Goal: Task Accomplishment & Management: Manage account settings

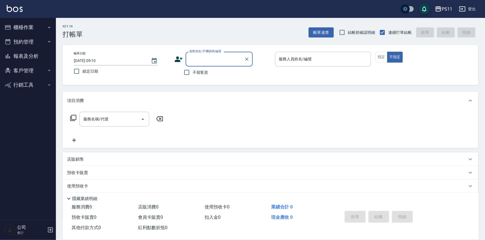
click at [32, 33] on button "櫃檯作業" at bounding box center [27, 27] width 51 height 15
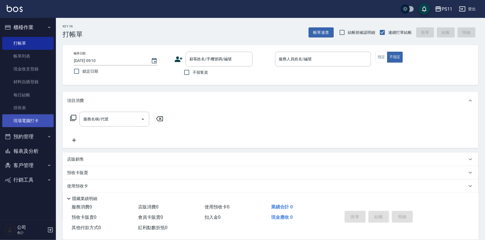
click at [42, 121] on link "現場電腦打卡" at bounding box center [27, 120] width 51 height 13
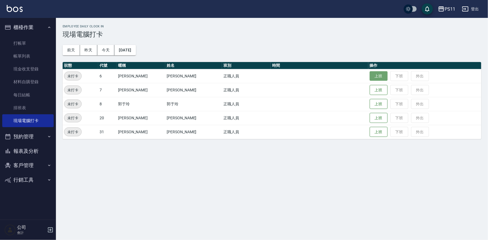
click at [372, 76] on button "上班" at bounding box center [379, 76] width 18 height 10
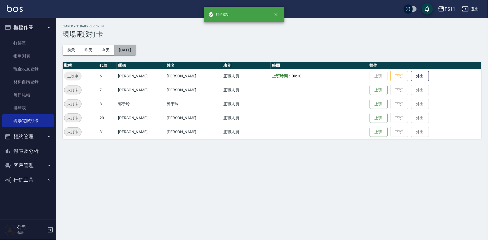
click at [125, 52] on button "[DATE]" at bounding box center [124, 50] width 21 height 10
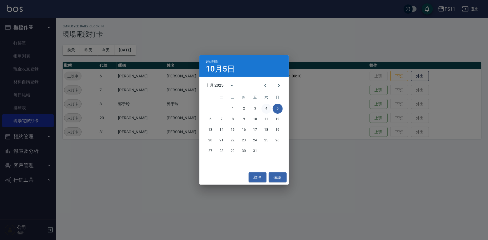
click at [267, 112] on button "4" at bounding box center [267, 109] width 10 height 10
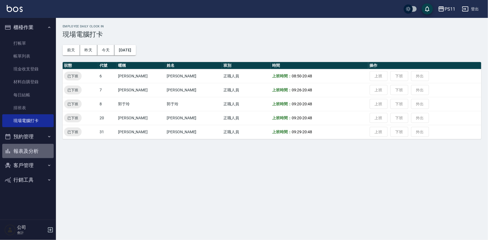
click at [17, 153] on button "報表及分析" at bounding box center [27, 151] width 51 height 15
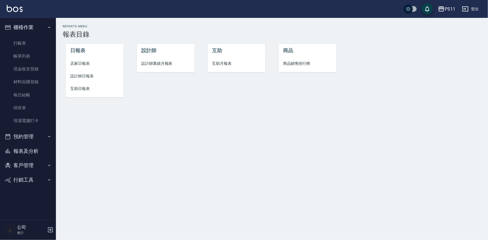
click at [88, 77] on span "設計師日報表" at bounding box center [94, 76] width 49 height 6
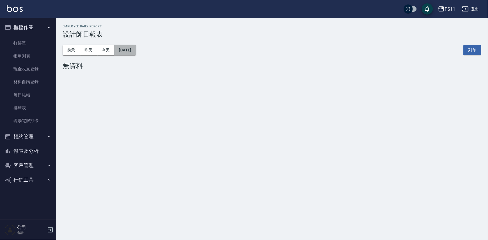
click at [135, 51] on button "[DATE]" at bounding box center [124, 50] width 21 height 10
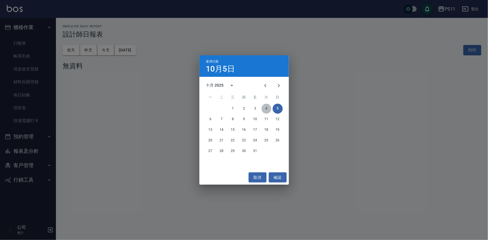
click at [267, 109] on button "4" at bounding box center [267, 109] width 10 height 10
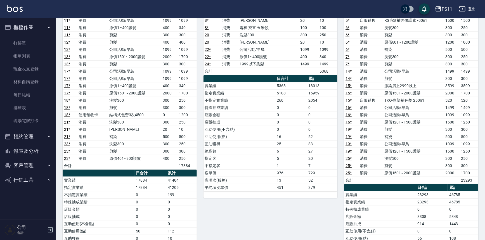
scroll to position [127, 0]
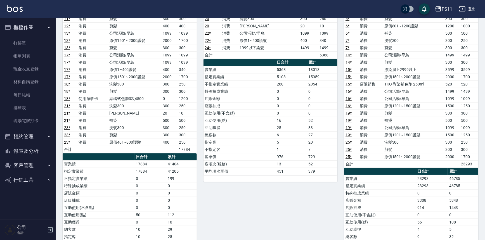
click at [33, 146] on button "報表及分析" at bounding box center [27, 151] width 51 height 15
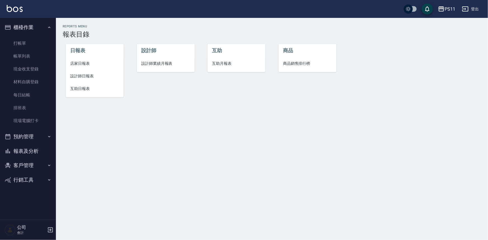
click at [78, 69] on li "店家日報表" at bounding box center [95, 63] width 58 height 13
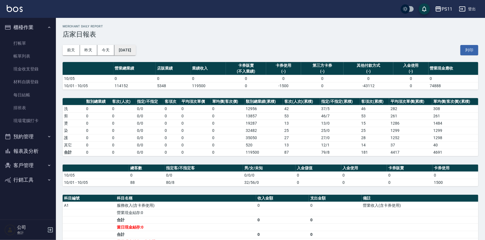
click at [136, 50] on button "[DATE]" at bounding box center [124, 50] width 21 height 10
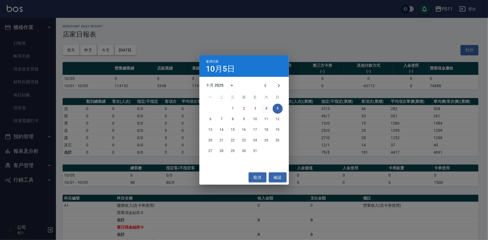
click at [265, 109] on button "4" at bounding box center [267, 109] width 10 height 10
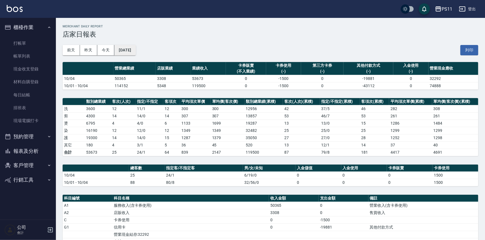
click at [135, 53] on button "[DATE]" at bounding box center [124, 50] width 21 height 10
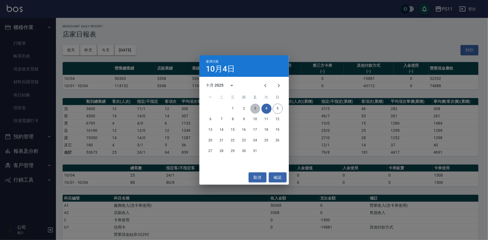
click at [254, 108] on button "3" at bounding box center [255, 109] width 10 height 10
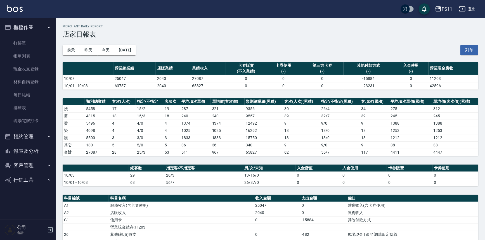
click at [30, 151] on button "報表及分析" at bounding box center [27, 151] width 51 height 15
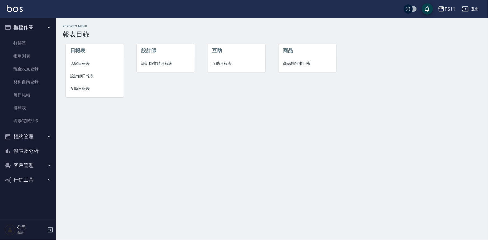
click at [149, 68] on li "設計師業績月報表" at bounding box center [166, 63] width 58 height 13
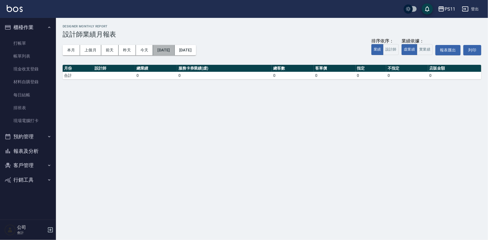
click at [175, 51] on button "[DATE]" at bounding box center [164, 50] width 22 height 10
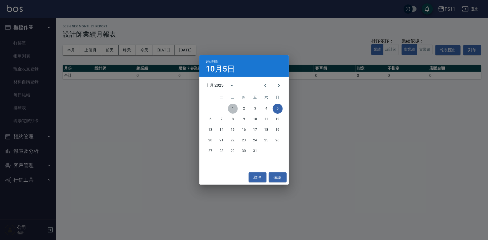
click at [232, 110] on button "1" at bounding box center [233, 109] width 10 height 10
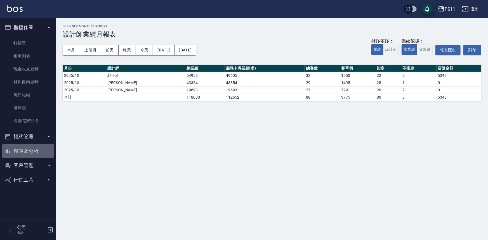
click at [23, 153] on button "報表及分析" at bounding box center [27, 151] width 51 height 15
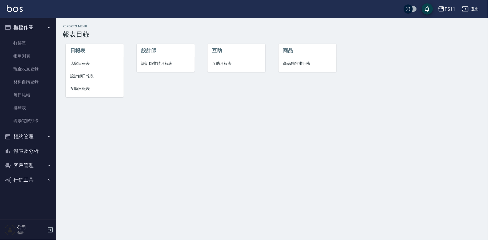
click at [85, 74] on span "設計師日報表" at bounding box center [94, 76] width 49 height 6
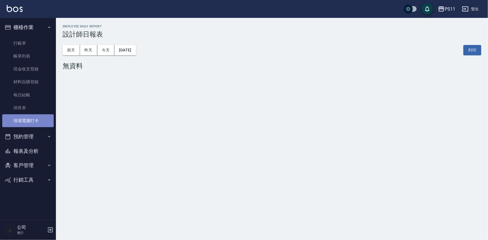
click at [33, 122] on link "現場電腦打卡" at bounding box center [27, 120] width 51 height 13
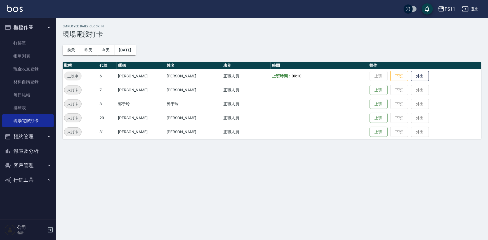
click at [35, 150] on button "報表及分析" at bounding box center [27, 151] width 51 height 15
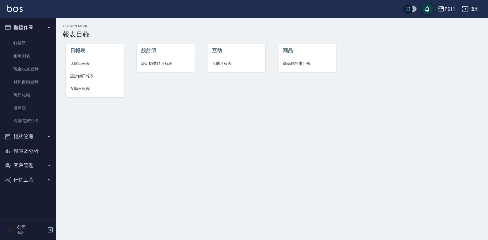
click at [78, 90] on span "互助日報表" at bounding box center [94, 89] width 49 height 6
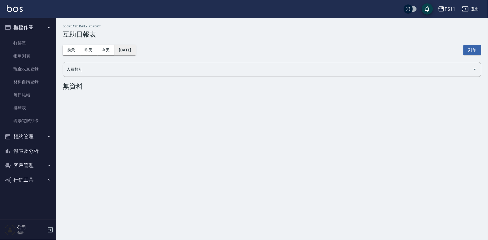
click at [128, 49] on button "[DATE]" at bounding box center [124, 50] width 21 height 10
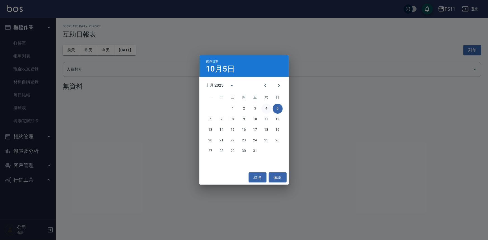
click at [265, 110] on button "4" at bounding box center [267, 109] width 10 height 10
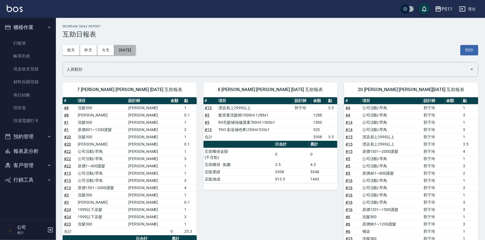
click at [136, 49] on button "[DATE]" at bounding box center [124, 50] width 21 height 10
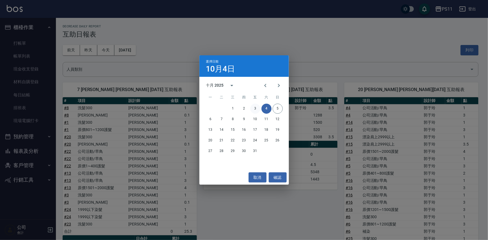
click at [256, 109] on button "3" at bounding box center [255, 109] width 10 height 10
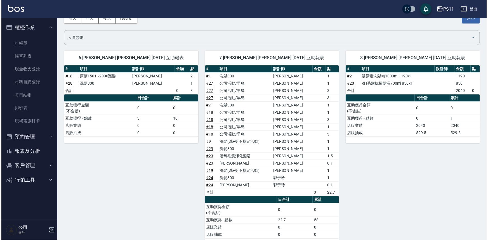
scroll to position [29, 0]
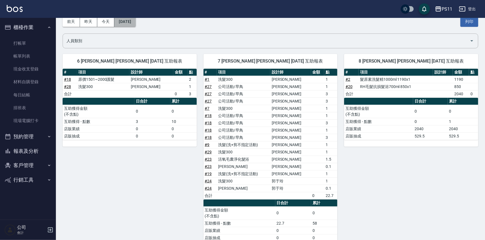
click at [136, 25] on button "[DATE]" at bounding box center [124, 22] width 21 height 10
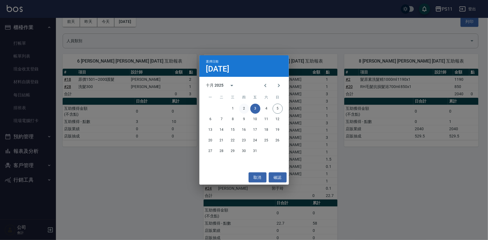
click at [243, 107] on button "2" at bounding box center [244, 109] width 10 height 10
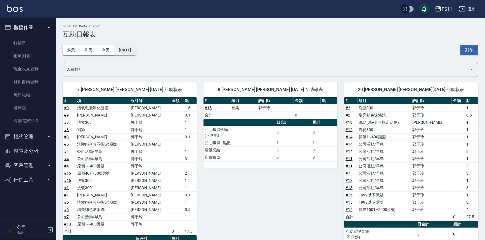
click at [136, 52] on button "[DATE]" at bounding box center [124, 50] width 21 height 10
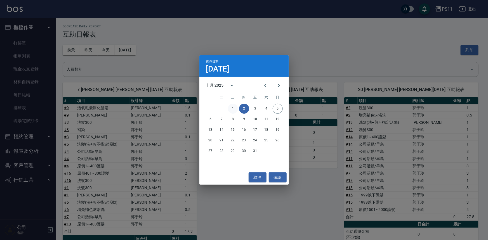
click at [233, 109] on button "1" at bounding box center [233, 109] width 10 height 10
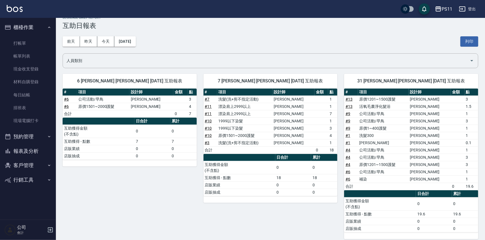
scroll to position [14, 0]
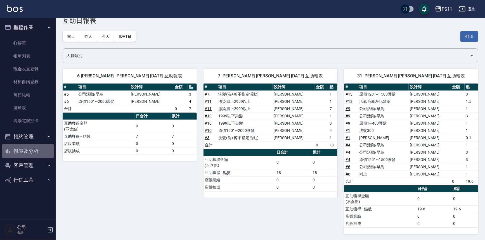
click at [21, 148] on button "報表及分析" at bounding box center [27, 151] width 51 height 15
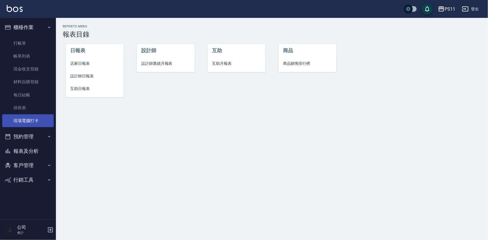
drag, startPoint x: 28, startPoint y: 115, endPoint x: 26, endPoint y: 119, distance: 4.8
click at [28, 115] on link "現場電腦打卡" at bounding box center [27, 120] width 51 height 13
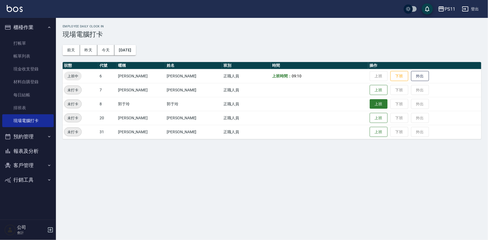
click at [375, 103] on button "上班" at bounding box center [379, 104] width 18 height 10
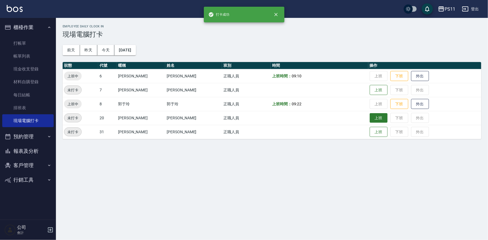
click at [370, 117] on button "上班" at bounding box center [379, 118] width 18 height 10
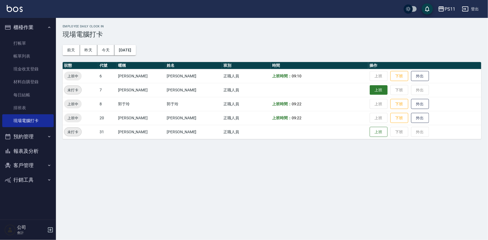
click at [370, 94] on button "上班" at bounding box center [379, 90] width 18 height 10
click at [370, 134] on button "上班" at bounding box center [379, 132] width 18 height 10
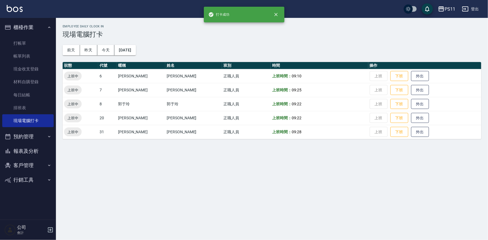
click at [28, 151] on button "報表及分析" at bounding box center [27, 151] width 51 height 15
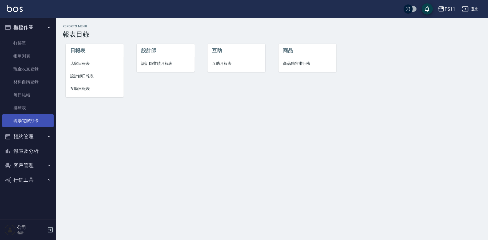
click at [38, 122] on link "現場電腦打卡" at bounding box center [27, 120] width 51 height 13
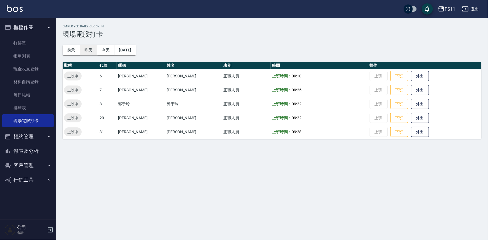
click at [91, 48] on button "昨天" at bounding box center [88, 50] width 17 height 10
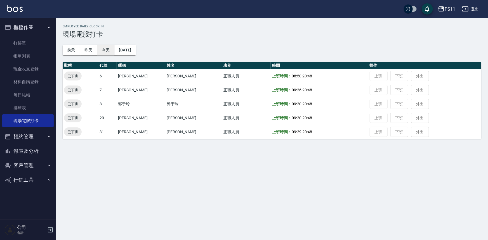
click at [106, 46] on button "今天" at bounding box center [105, 50] width 17 height 10
